Goal: Navigation & Orientation: Find specific page/section

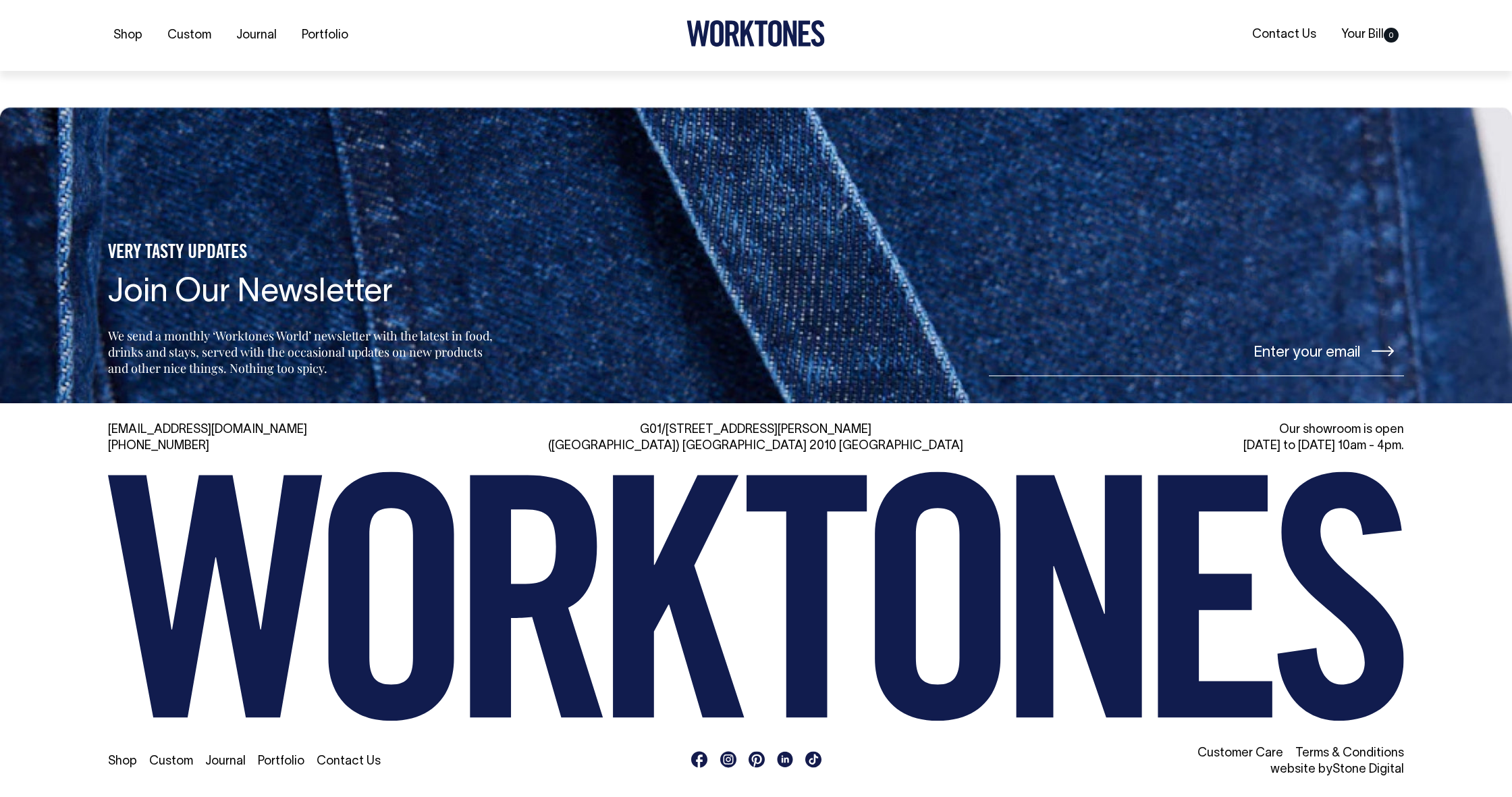
scroll to position [3172, 0]
click at [364, 756] on link "Contact Us" at bounding box center [349, 762] width 65 height 12
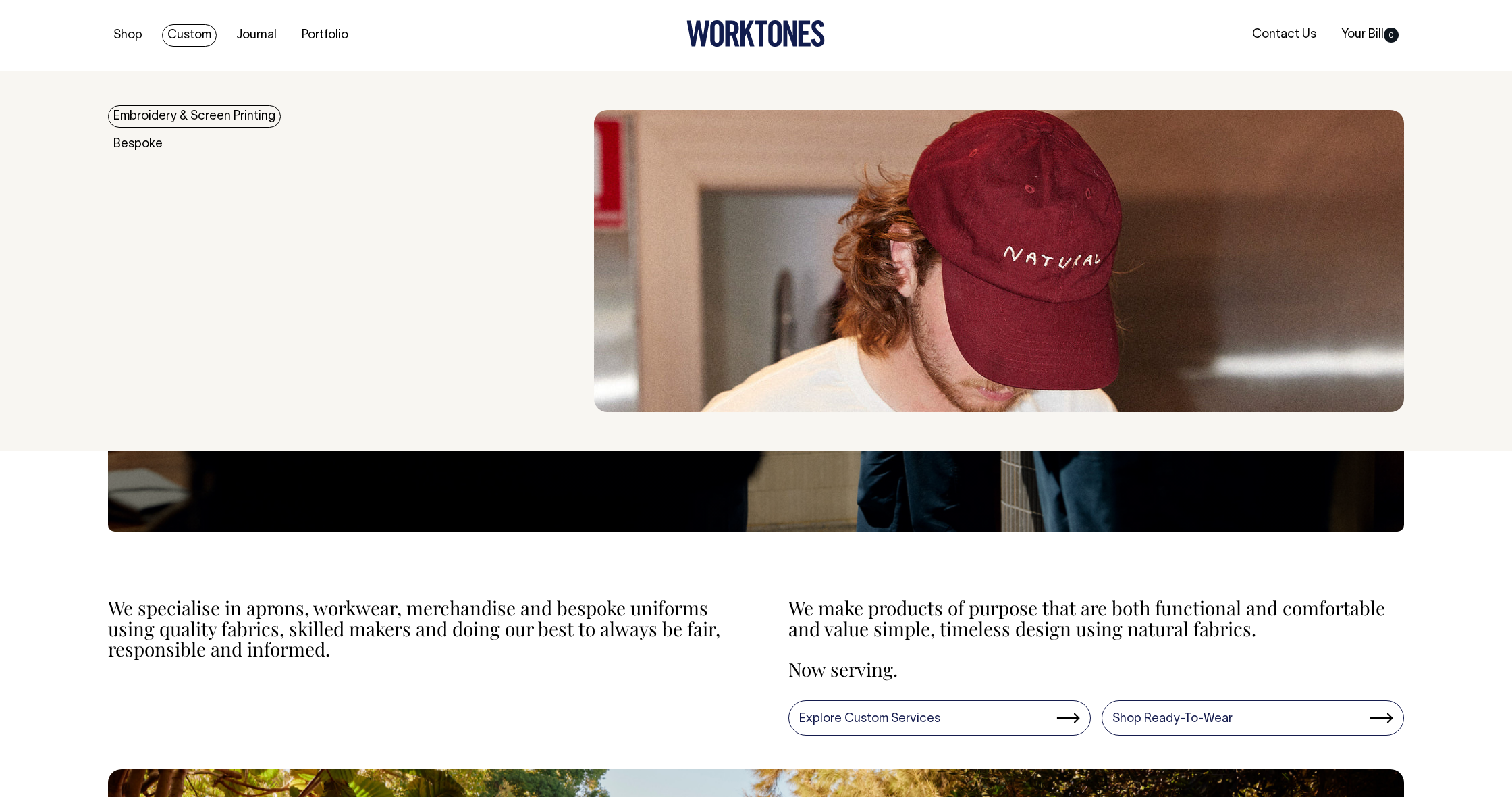
click at [171, 29] on link "Custom" at bounding box center [190, 35] width 55 height 22
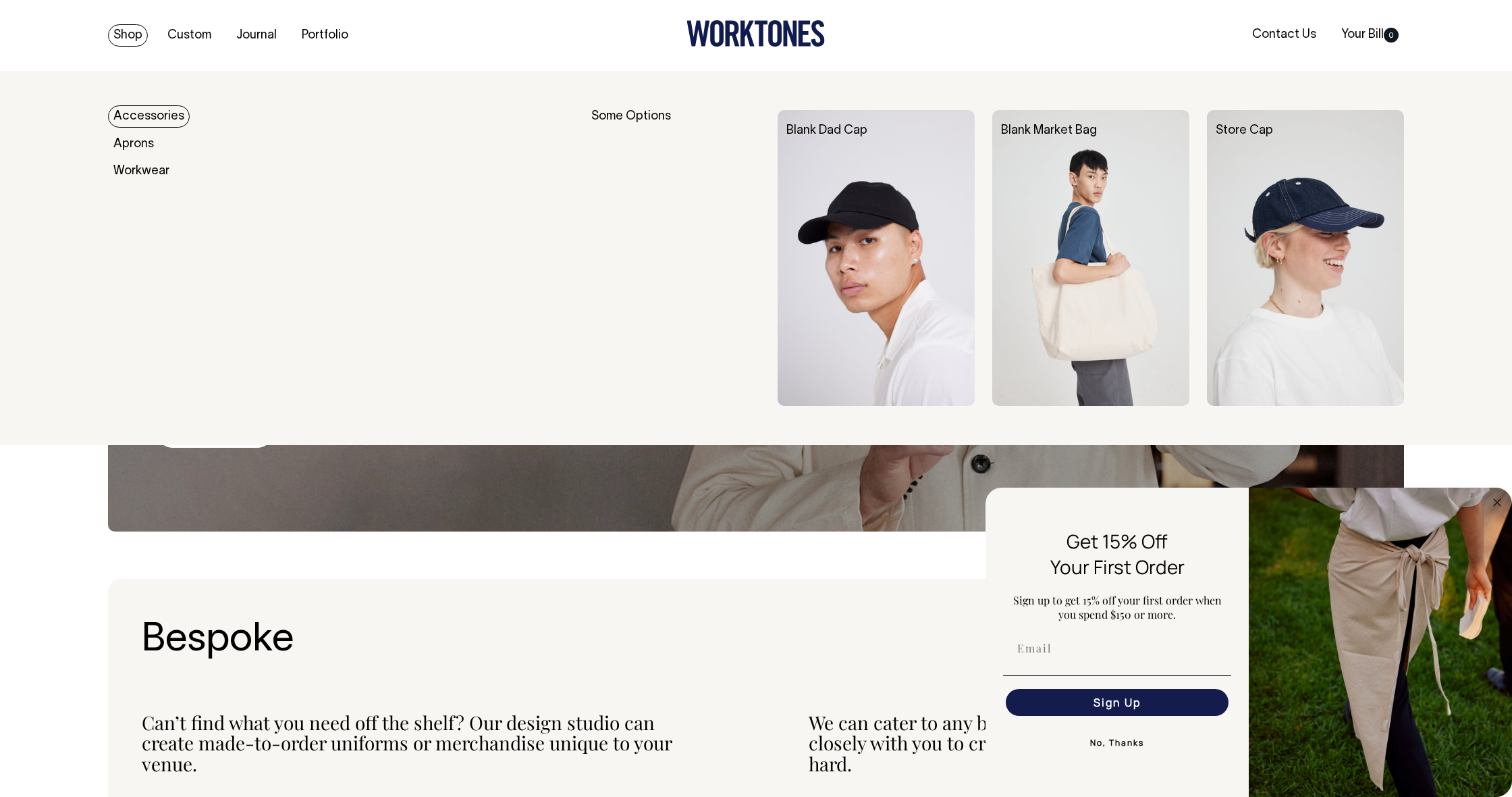
click at [145, 113] on link "Accessories" at bounding box center [150, 116] width 82 height 22
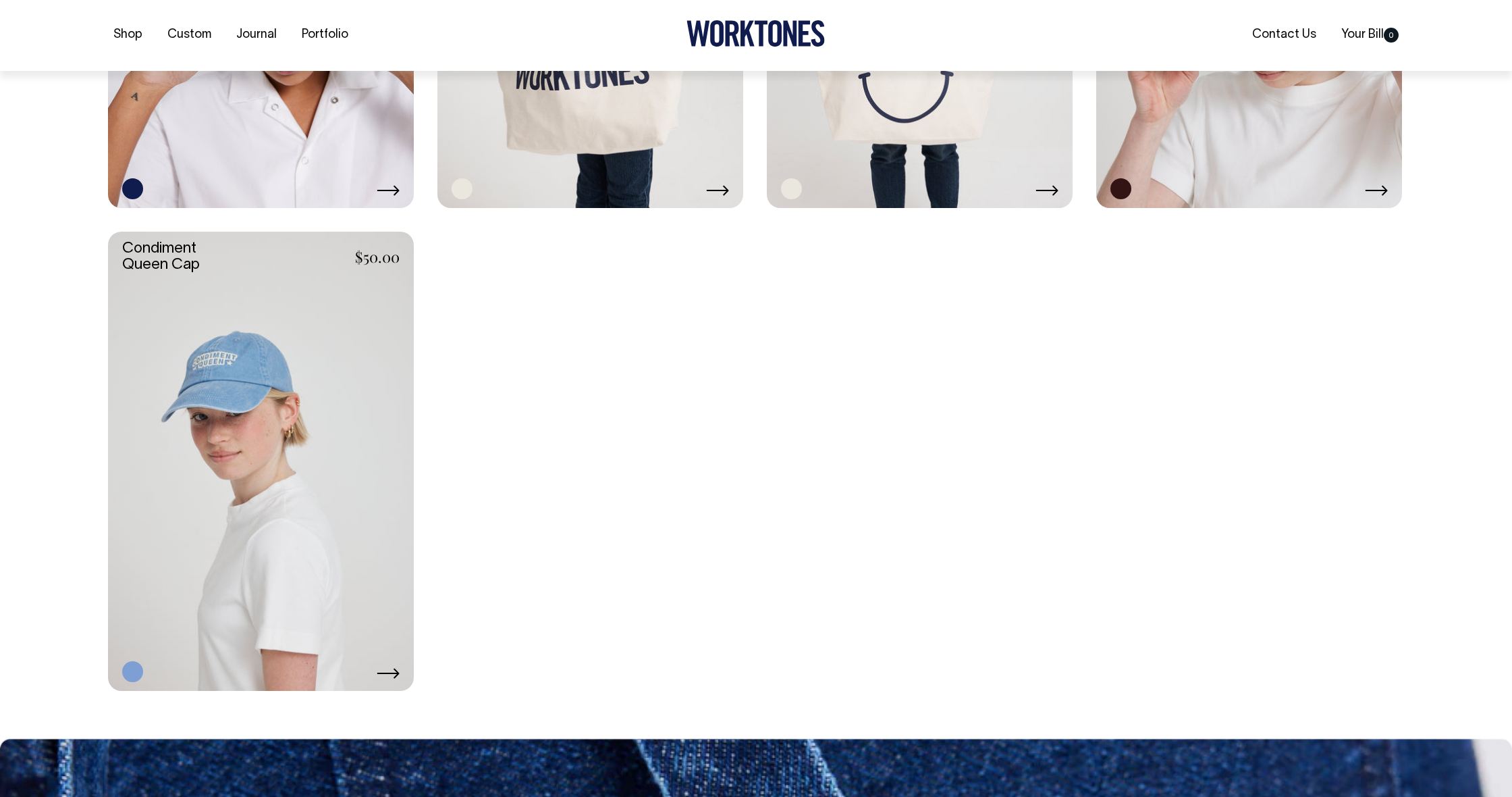
scroll to position [1632, 0]
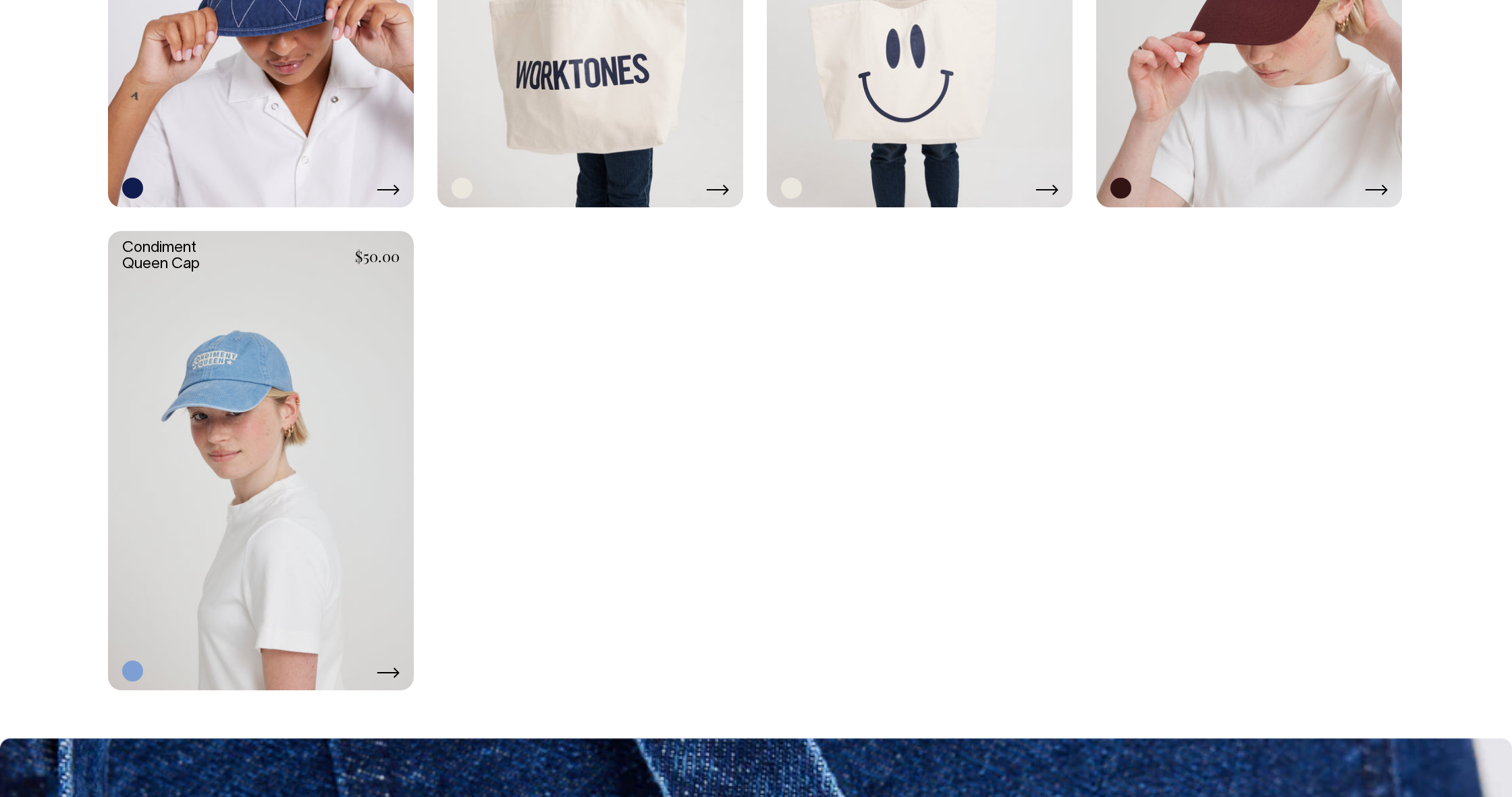
click at [275, 283] on link at bounding box center [261, 461] width 306 height 460
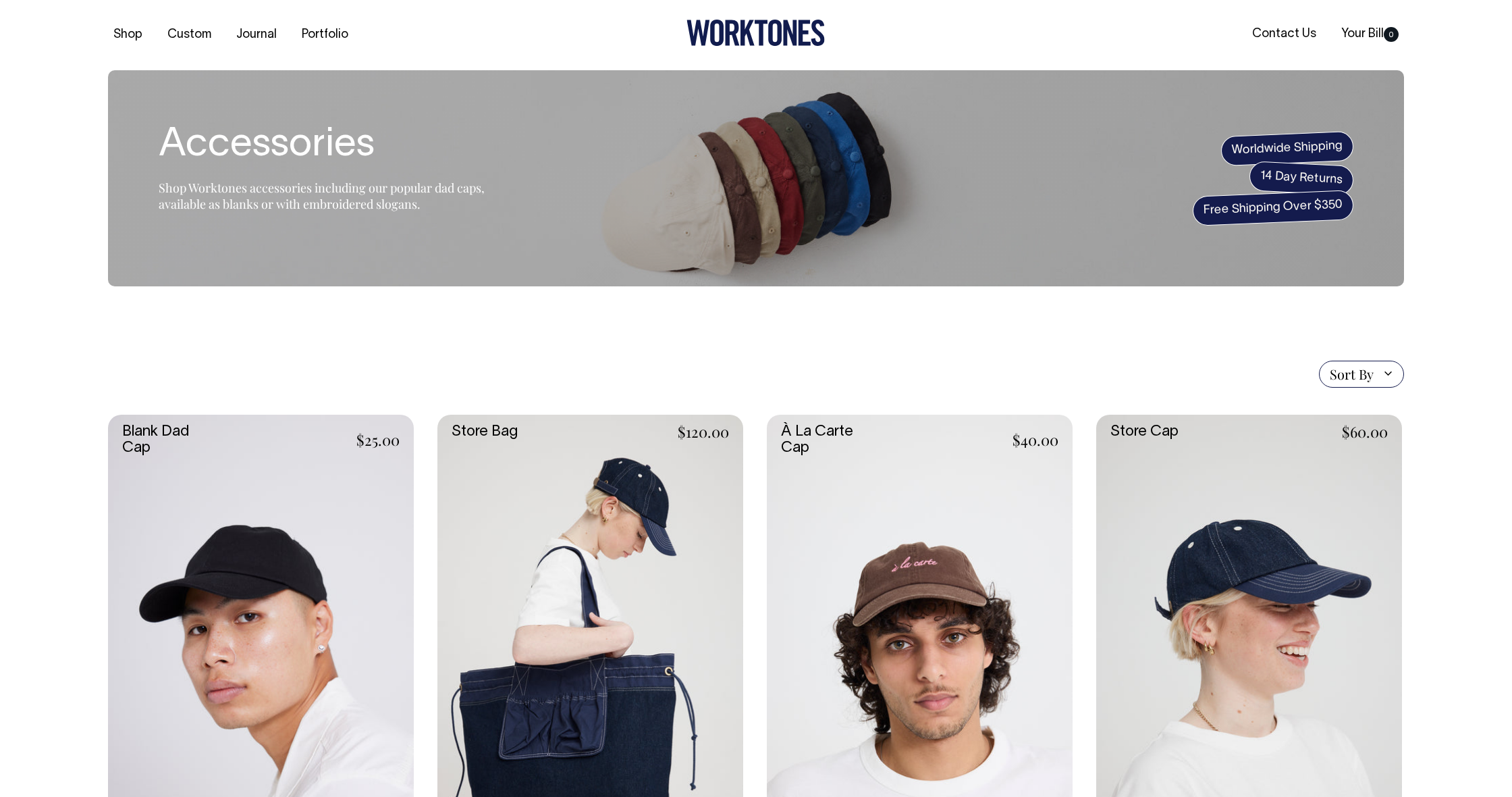
scroll to position [0, 0]
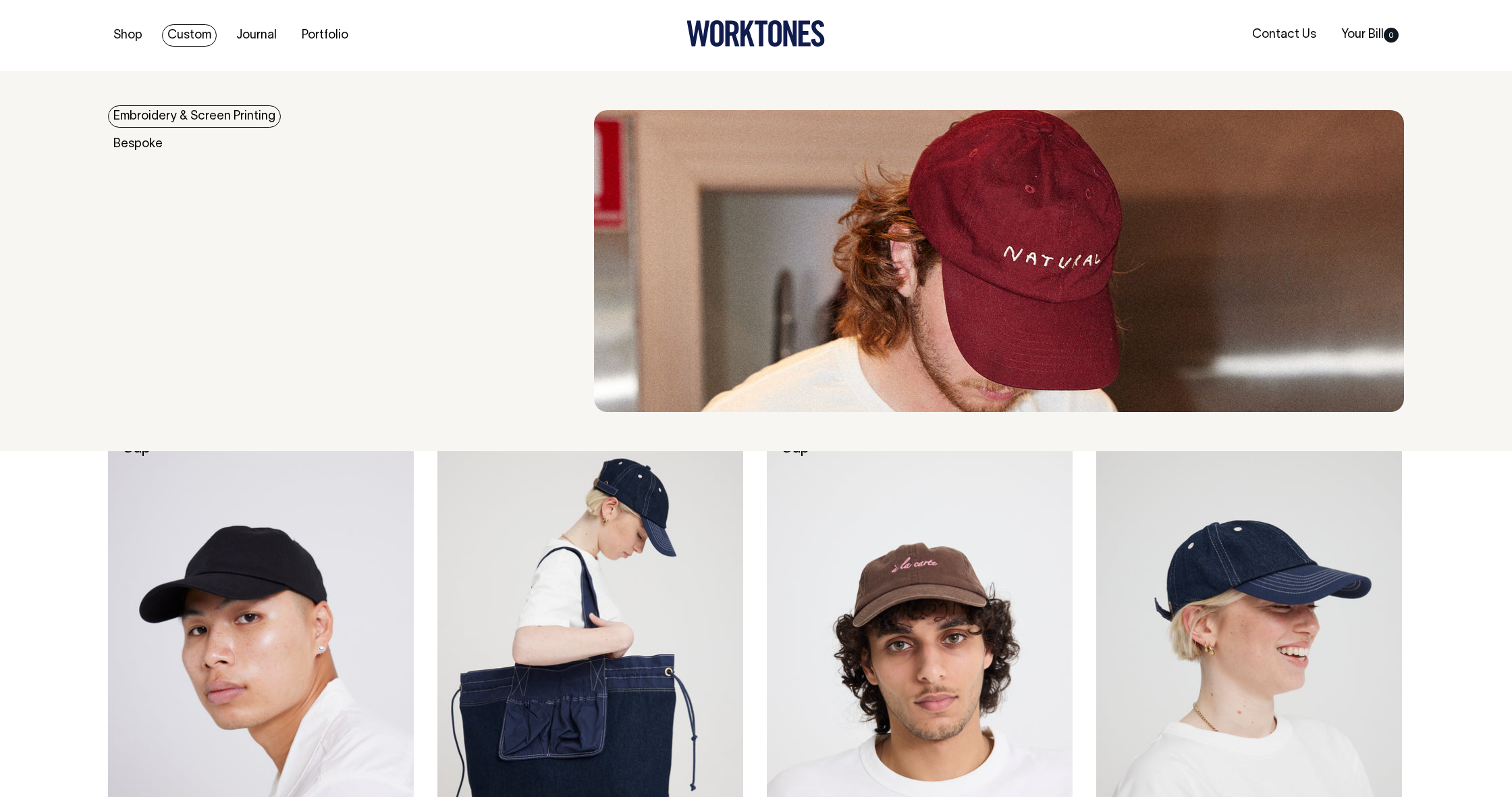
click at [189, 116] on link "Embroidery & Screen Printing" at bounding box center [194, 116] width 173 height 22
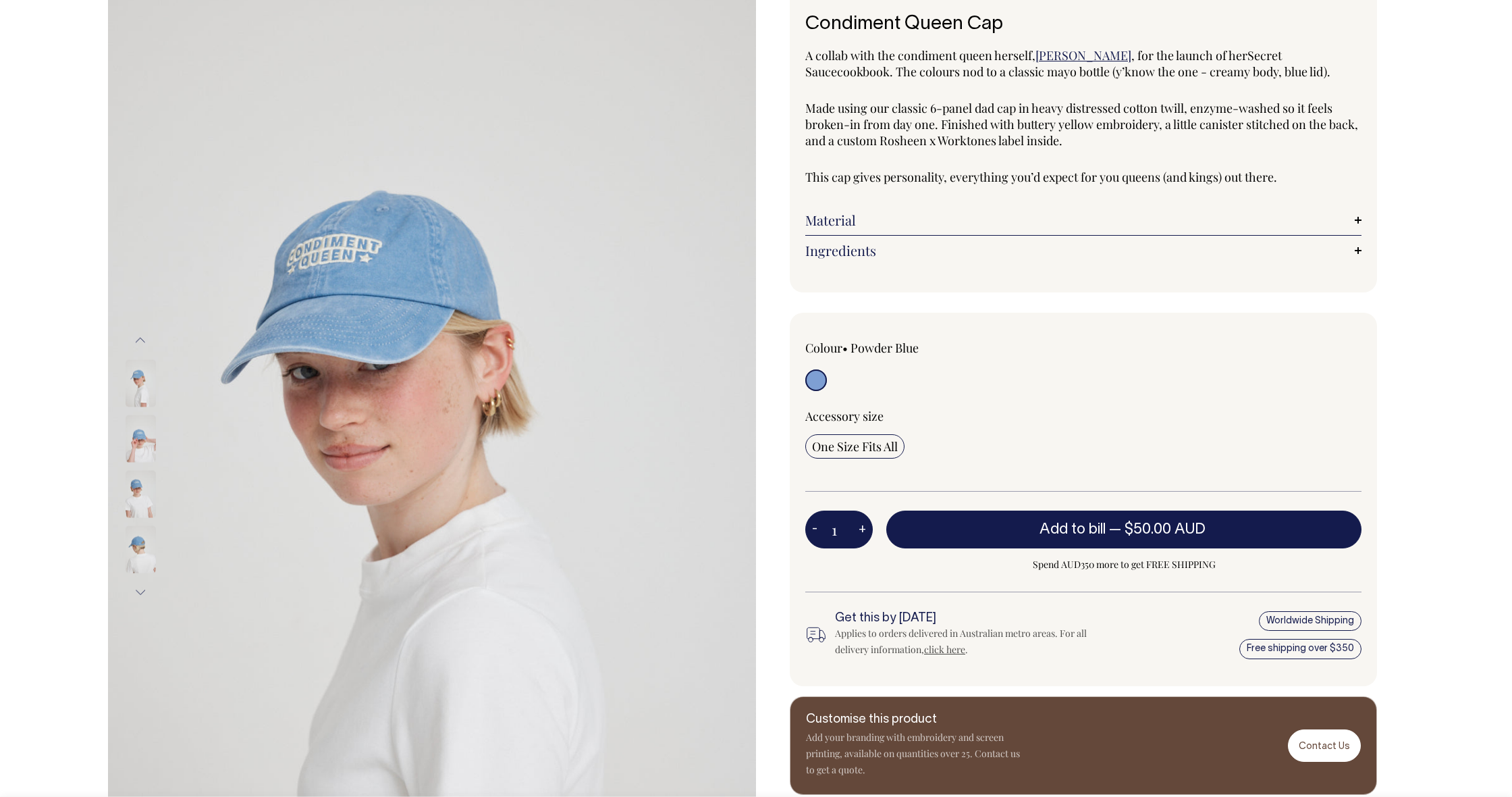
scroll to position [91, 0]
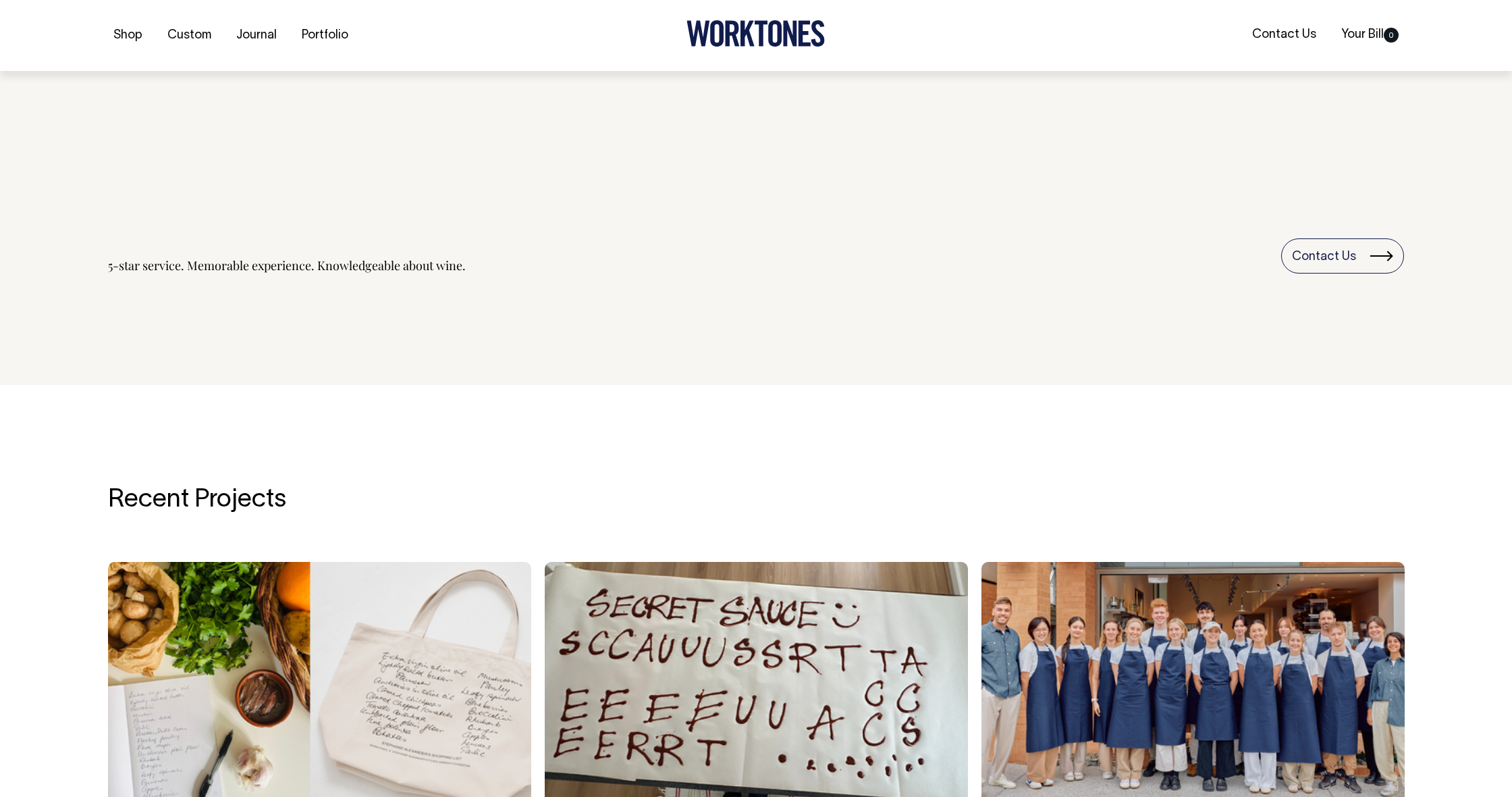
scroll to position [2208, 0]
